Goal: Task Accomplishment & Management: Use online tool/utility

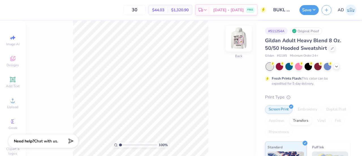
click at [238, 37] on img at bounding box center [238, 38] width 23 height 23
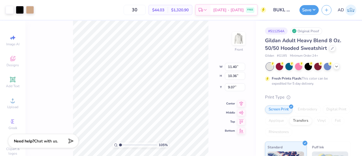
type input "1.04704011546264"
type input "15.00"
type input "16.58"
type input "6.75"
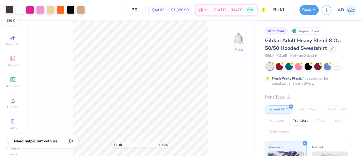
click at [10, 9] on div at bounding box center [10, 9] width 8 height 8
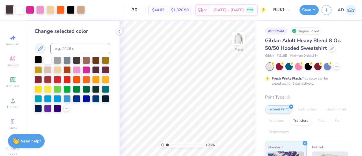
click at [39, 58] on div at bounding box center [37, 59] width 7 height 7
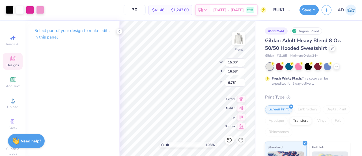
type input "1.04704011546264"
type input "11.40"
type input "10.36"
type input "9.07"
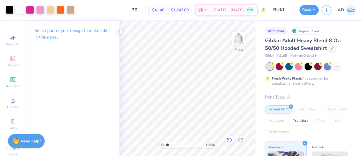
click at [227, 141] on icon at bounding box center [229, 140] width 6 height 6
click at [76, 47] on div "Select part of your design to make edits in this panel" at bounding box center [72, 36] width 94 height 31
click at [82, 9] on div at bounding box center [81, 9] width 8 height 8
type input "1.04704011546264"
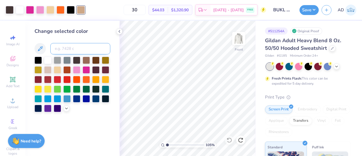
click at [72, 47] on input at bounding box center [80, 48] width 60 height 11
type input "223"
click at [231, 139] on icon at bounding box center [229, 140] width 6 height 6
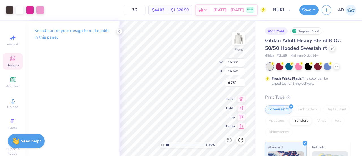
type input "1.04704011546264"
type input "11.40"
type input "10.36"
type input "9.07"
type input "1.04704011546264"
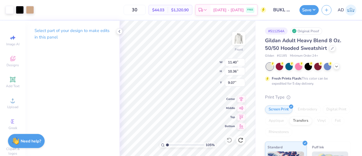
type input "15.00"
type input "16.58"
type input "6.75"
type input "1.04704011546264"
type input "6.47"
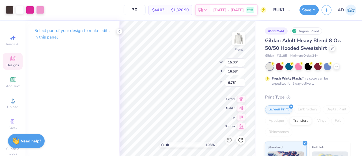
type input "8.79"
type input "11.69"
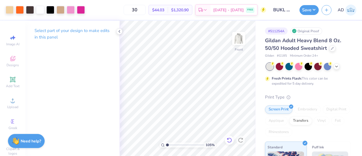
click at [232, 143] on div at bounding box center [229, 139] width 9 height 9
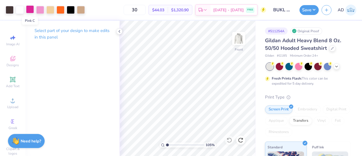
click at [31, 10] on div at bounding box center [30, 9] width 8 height 8
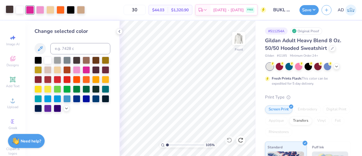
click at [9, 9] on div at bounding box center [10, 9] width 8 height 8
type input "1"
click at [85, 68] on div at bounding box center [86, 69] width 7 height 7
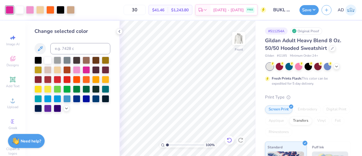
click at [229, 138] on icon at bounding box center [229, 140] width 6 height 6
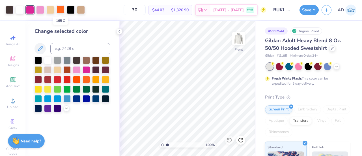
click at [62, 10] on div at bounding box center [61, 9] width 8 height 8
click at [87, 71] on div at bounding box center [86, 69] width 7 height 7
click at [20, 7] on div at bounding box center [20, 9] width 8 height 8
click at [62, 49] on input at bounding box center [80, 48] width 60 height 11
type input "155"
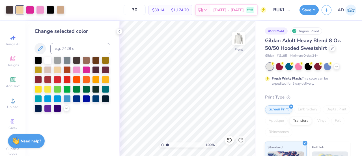
click at [68, 10] on div "30 $39.14 Per Item $1,174.20 Total Est. Delivery [DATE] - [DATE] FREE" at bounding box center [166, 10] width 199 height 20
click at [229, 139] on icon at bounding box center [229, 140] width 6 height 6
click at [51, 9] on div at bounding box center [50, 10] width 8 height 8
click at [40, 10] on div at bounding box center [40, 9] width 8 height 8
click at [28, 10] on div at bounding box center [30, 9] width 8 height 8
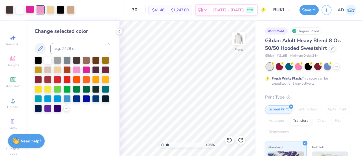
type input "1.05216837659323"
